Goal: Task Accomplishment & Management: Use online tool/utility

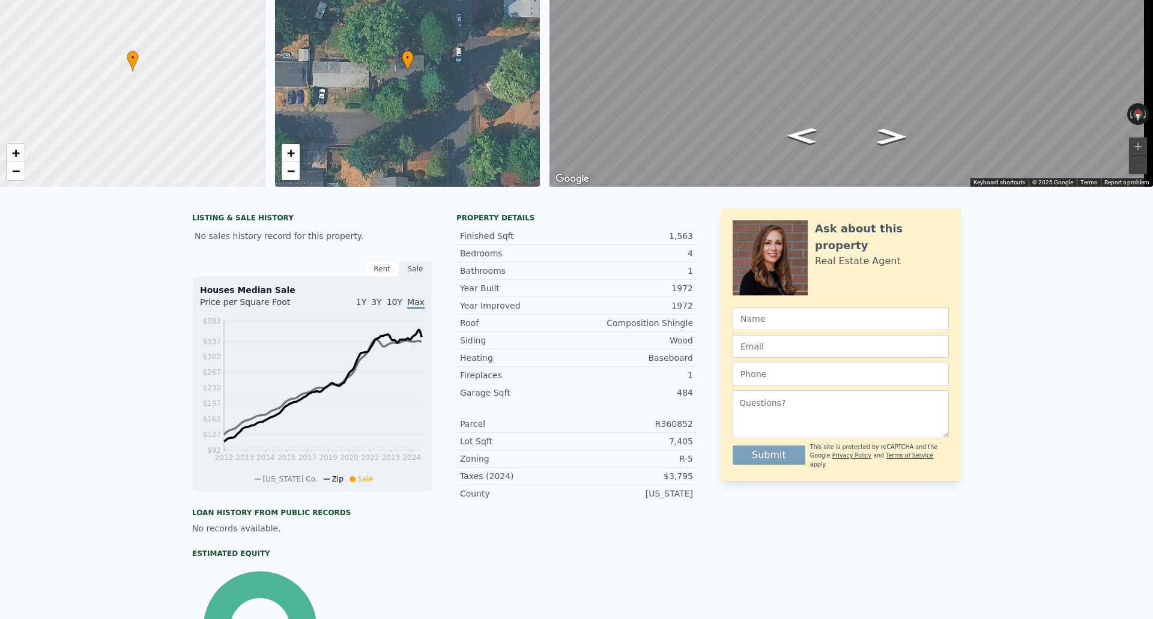
scroll to position [4, 0]
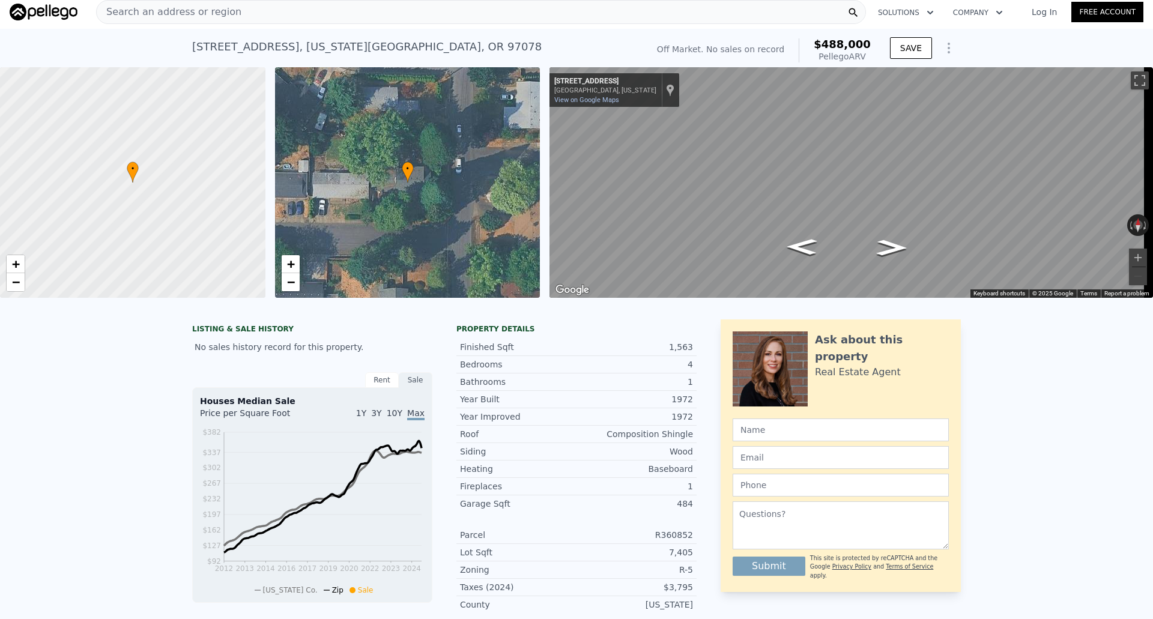
type input "2.5"
type input "1276"
checkbox input "false"
checkbox input "true"
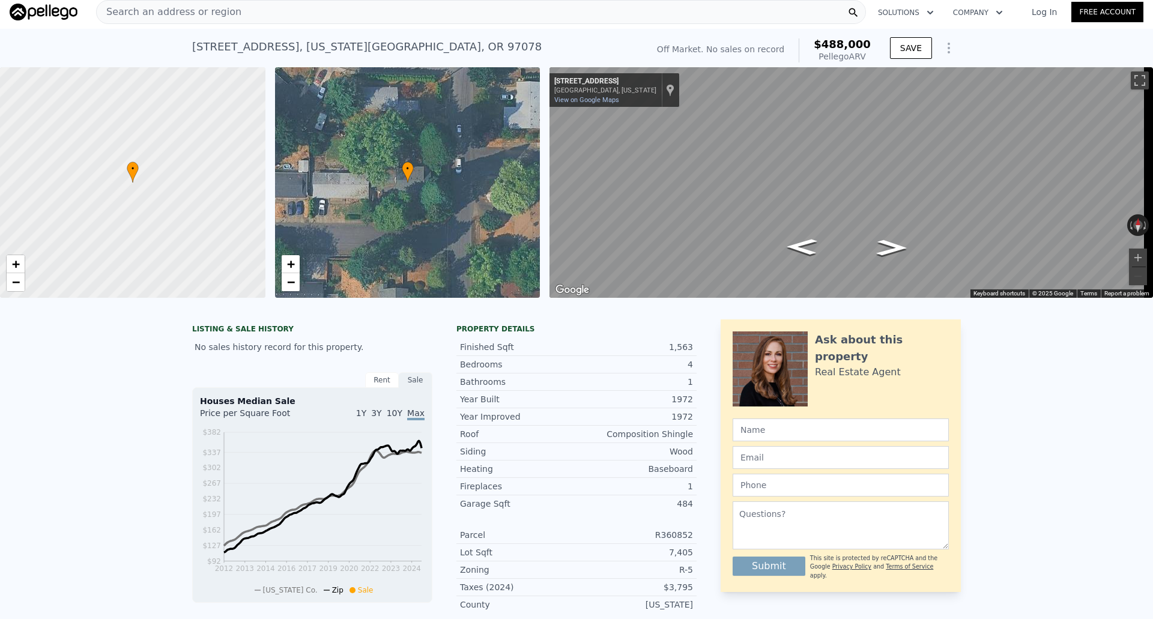
checkbox input "true"
type input "$ 478,000"
type input "4"
type input "$ 30,001"
click at [394, 8] on div "Search an address or region" at bounding box center [481, 13] width 770 height 24
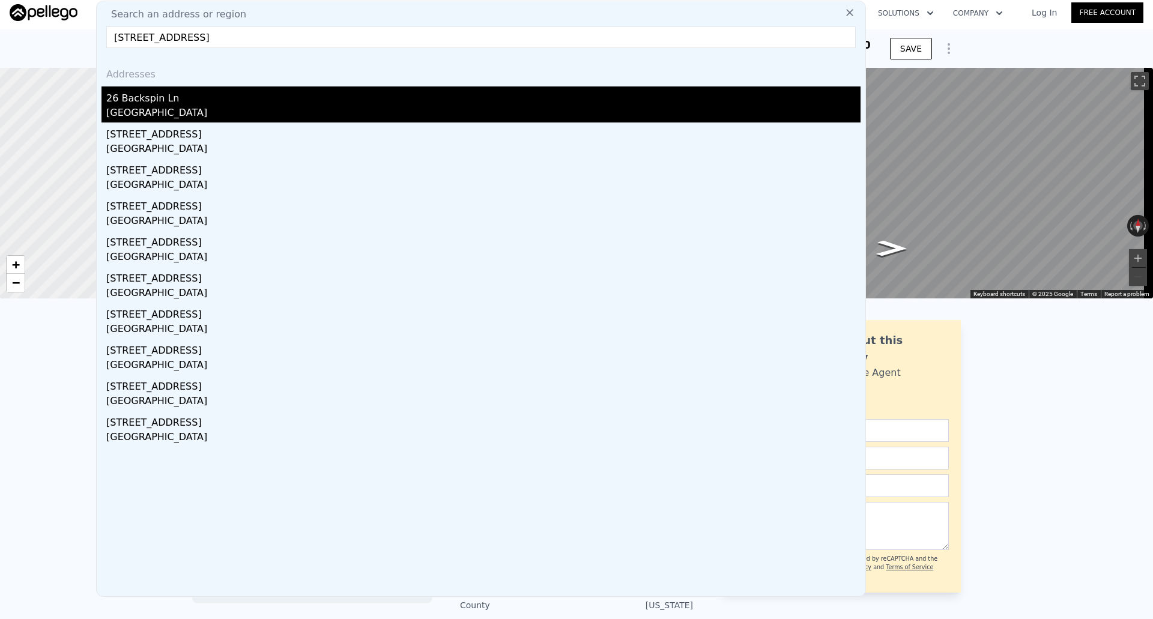
type input "[STREET_ADDRESS]"
click at [165, 103] on div "26 Backspin Ln" at bounding box center [483, 95] width 754 height 19
